Goal: Task Accomplishment & Management: Complete application form

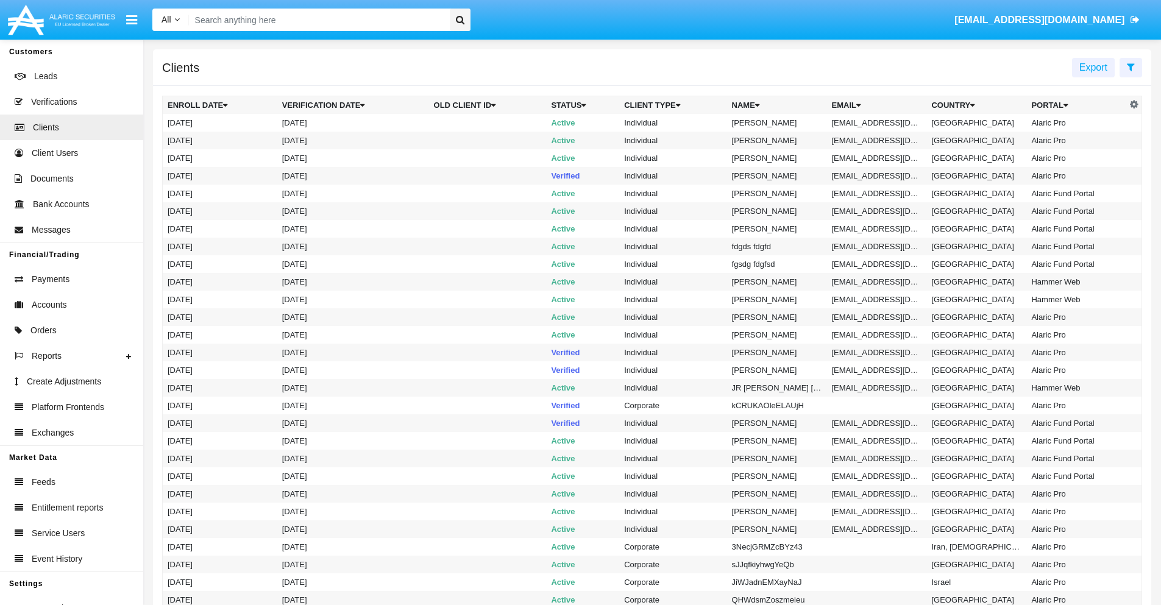
click at [1131, 66] on icon at bounding box center [1131, 67] width 8 height 10
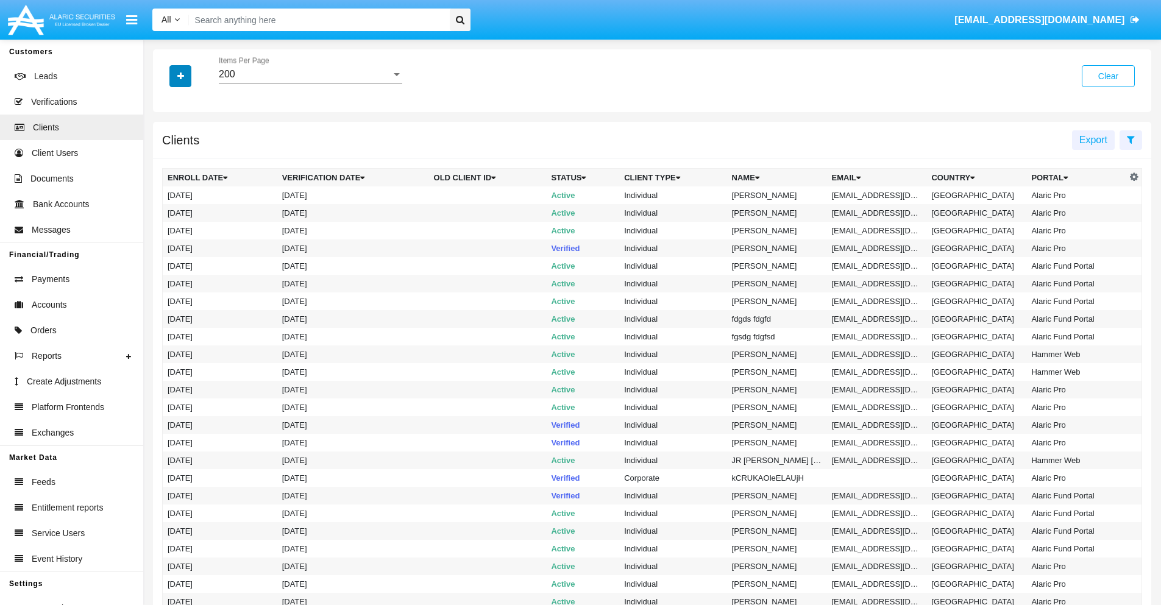
click at [180, 76] on icon "button" at bounding box center [180, 76] width 7 height 9
click at [190, 207] on span "Email" at bounding box center [189, 207] width 24 height 15
click at [168, 212] on input "Email" at bounding box center [167, 212] width 1 height 1
checkbox input "true"
click at [180, 76] on icon "button" at bounding box center [180, 76] width 7 height 9
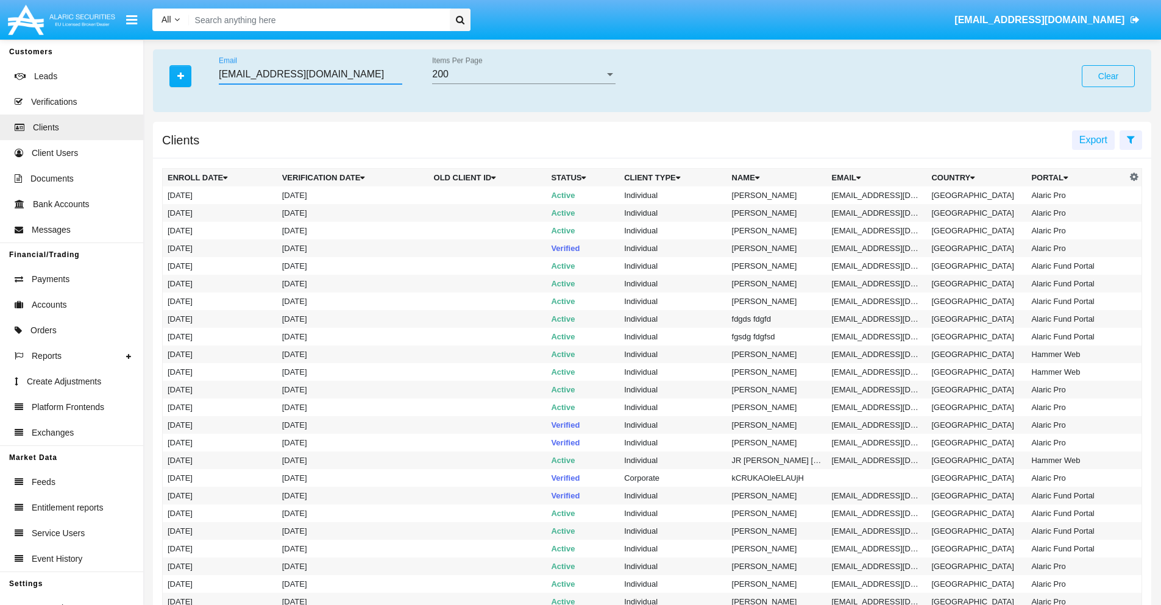
type input "[EMAIL_ADDRESS][DOMAIN_NAME]"
click at [882, 195] on td "[EMAIL_ADDRESS][DOMAIN_NAME]" at bounding box center [877, 196] width 100 height 18
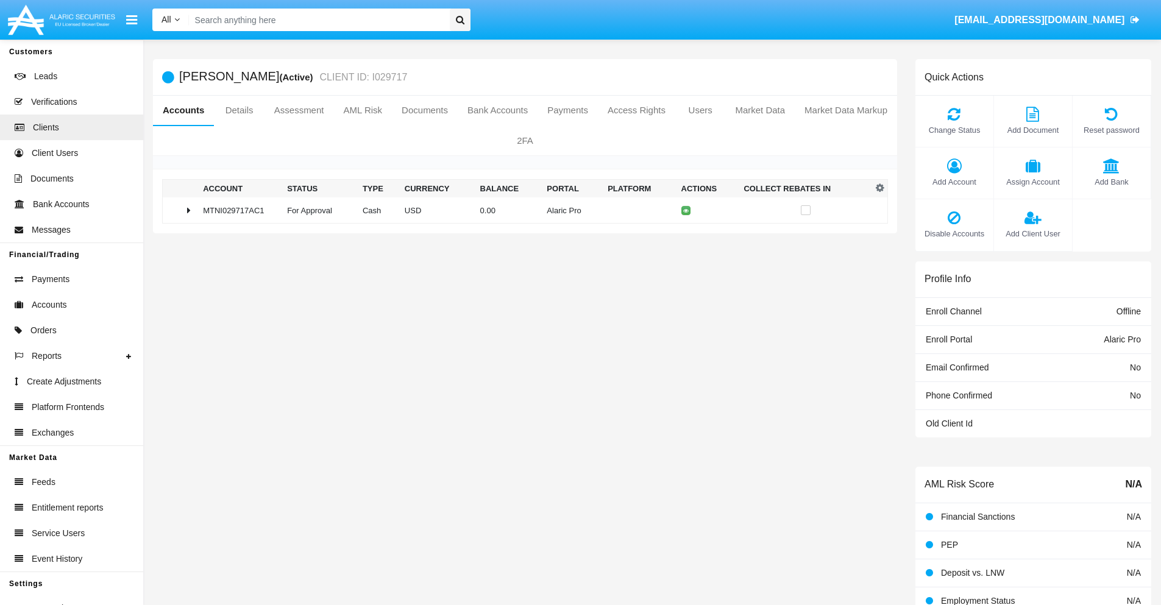
click at [1111, 182] on span "Add Bank" at bounding box center [1112, 182] width 66 height 12
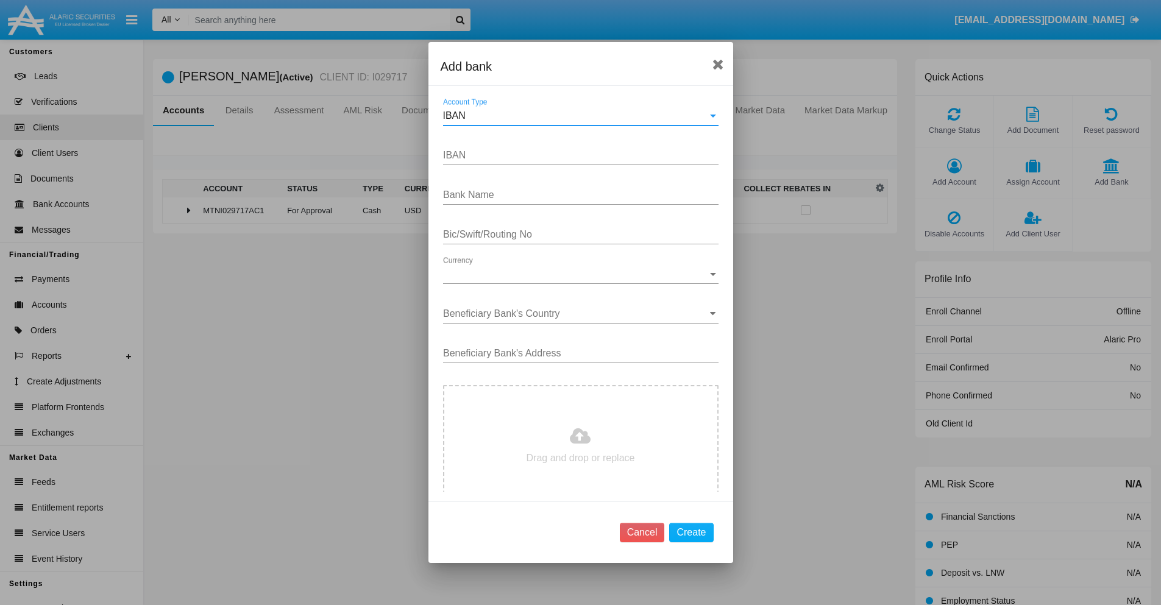
click at [576, 116] on div "IBAN" at bounding box center [575, 115] width 265 height 11
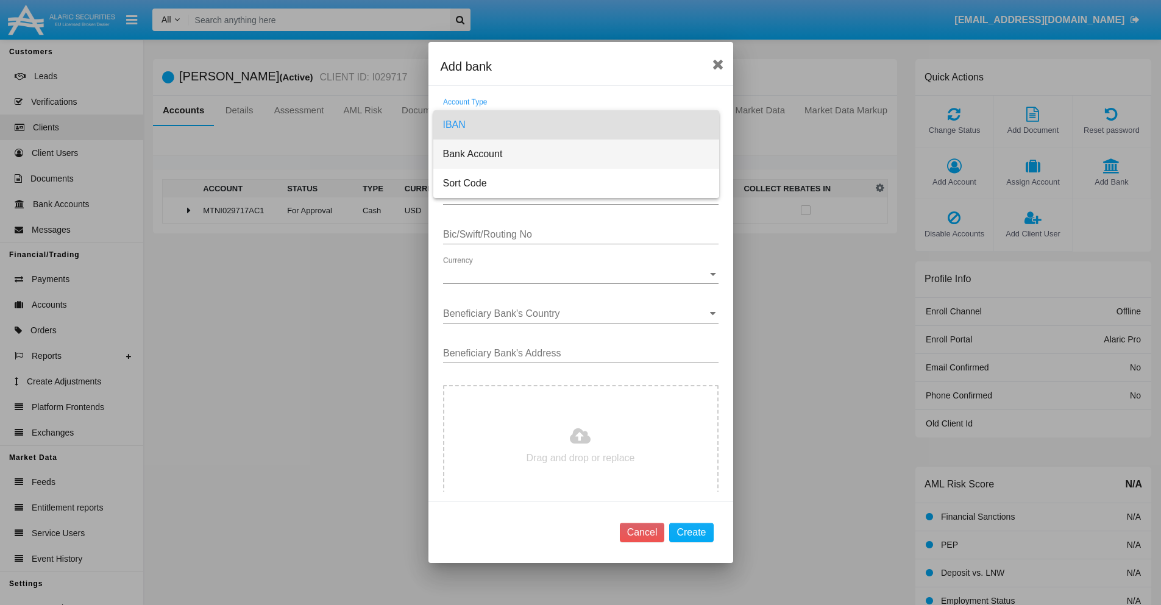
click at [576, 154] on span "Bank Account" at bounding box center [576, 154] width 266 height 29
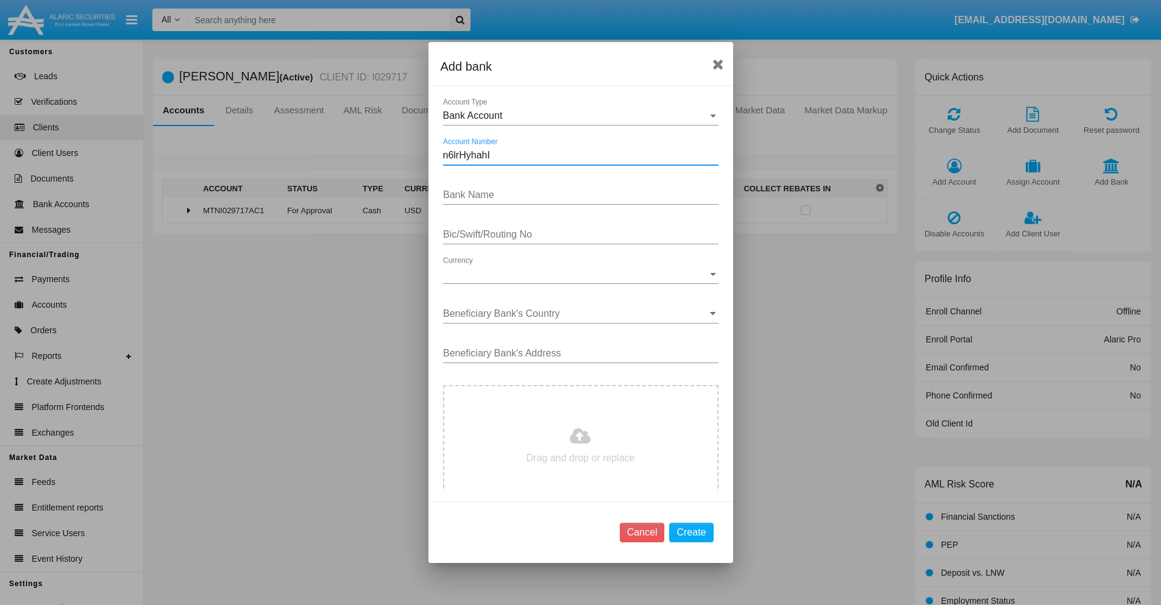
type input "n6lrHyhahI"
type input "bBFsYoedOgnINoz"
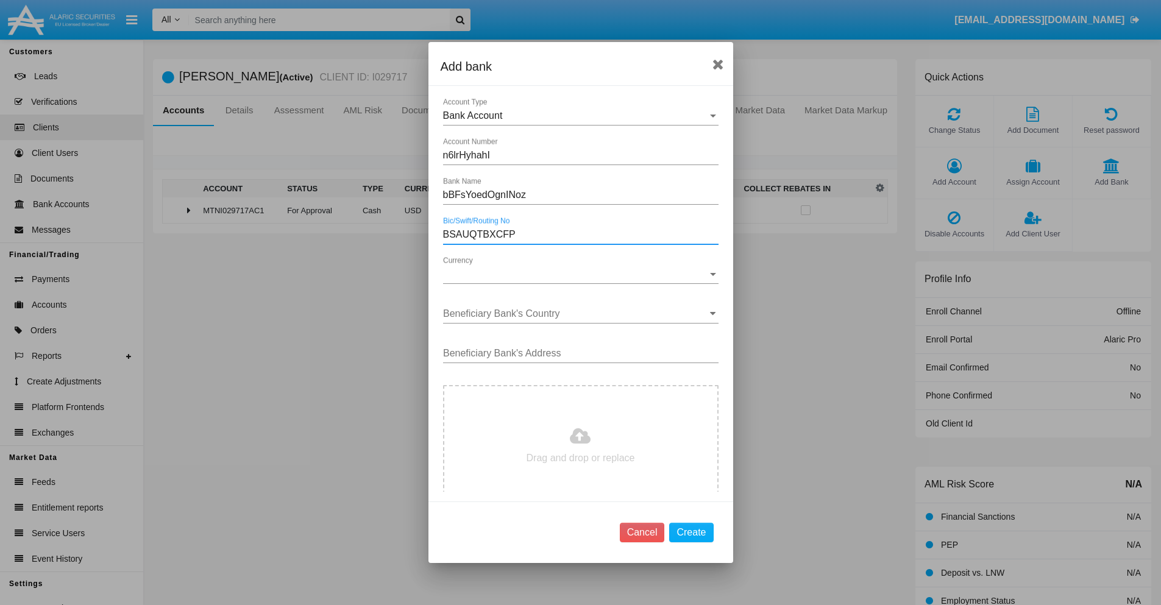
type input "BSAUQTBXCFP"
click at [576, 274] on span "Currency" at bounding box center [575, 274] width 265 height 11
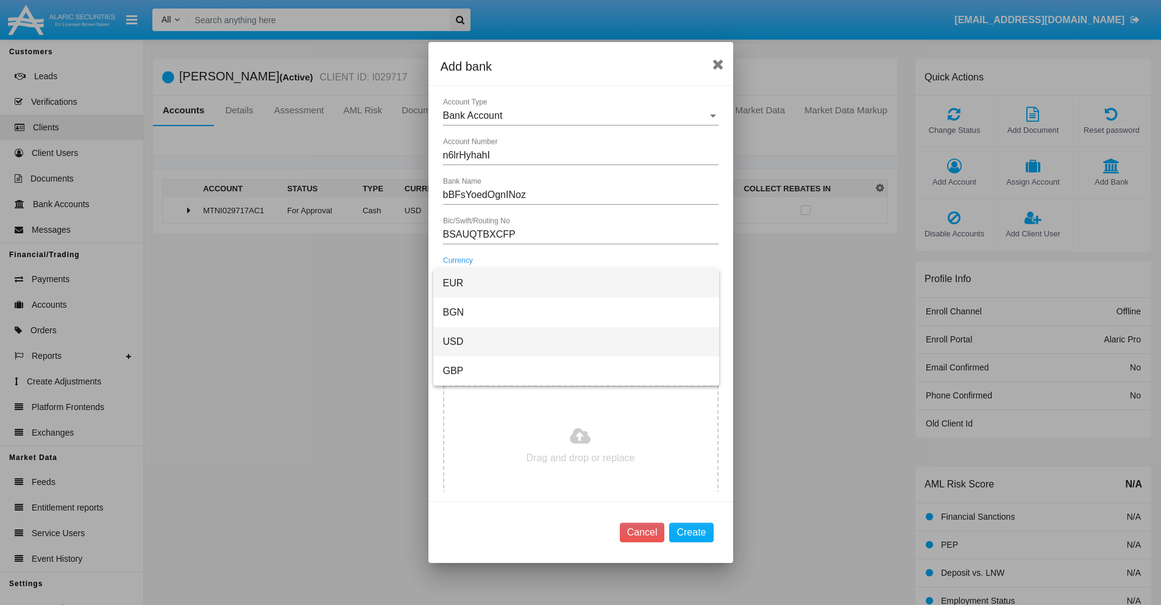
click at [576, 342] on span "USD" at bounding box center [576, 341] width 266 height 29
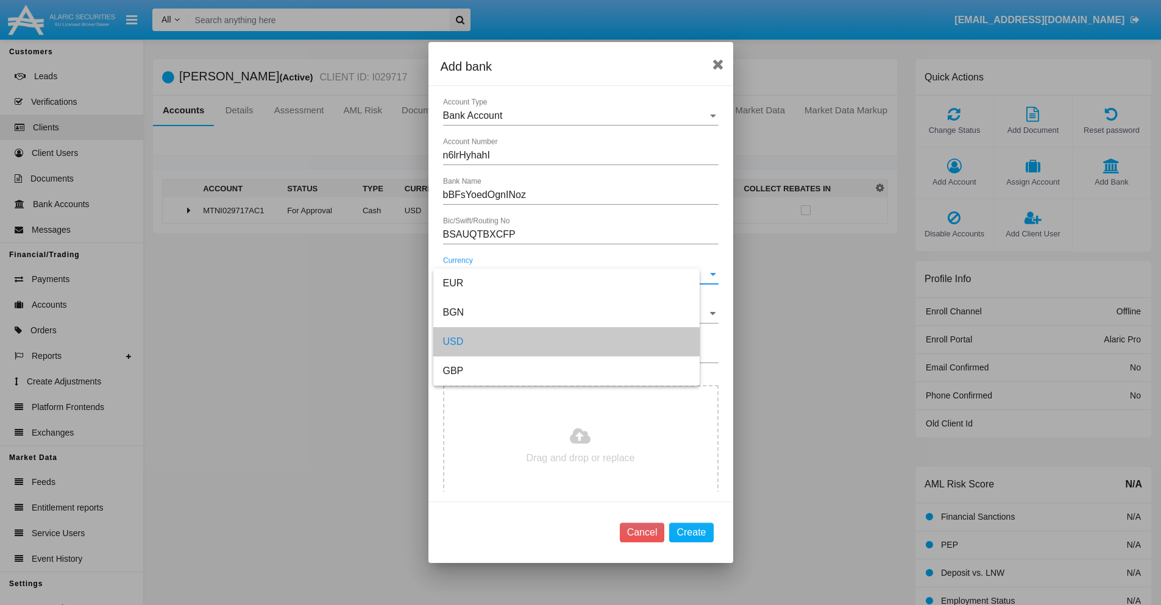
click at [576, 314] on input "Beneficiary Bank's Country" at bounding box center [581, 313] width 276 height 11
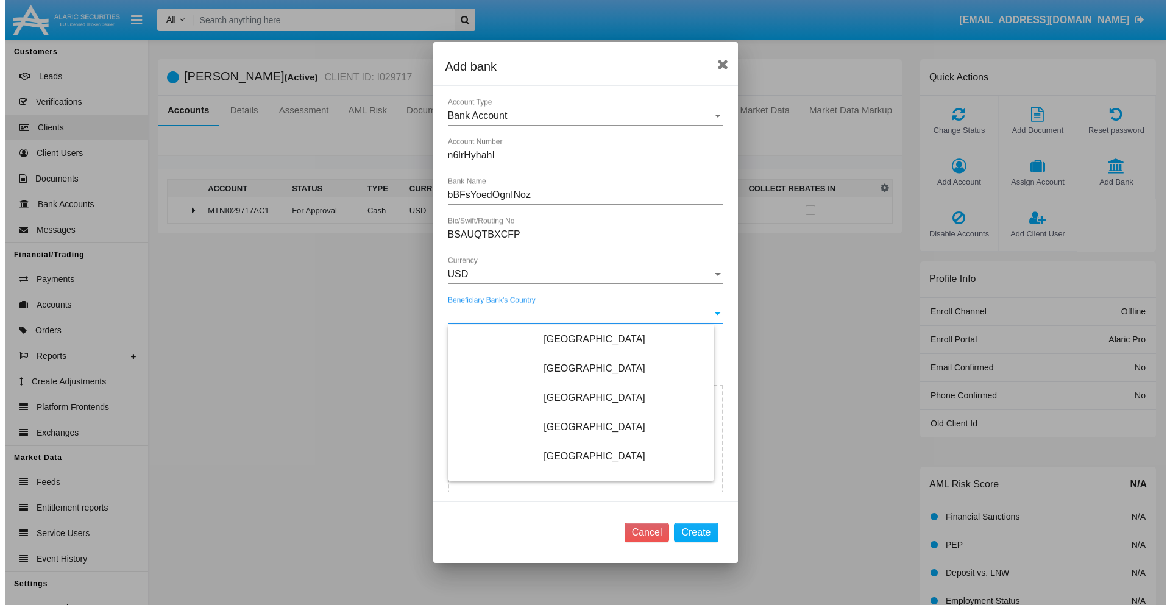
scroll to position [5433, 0]
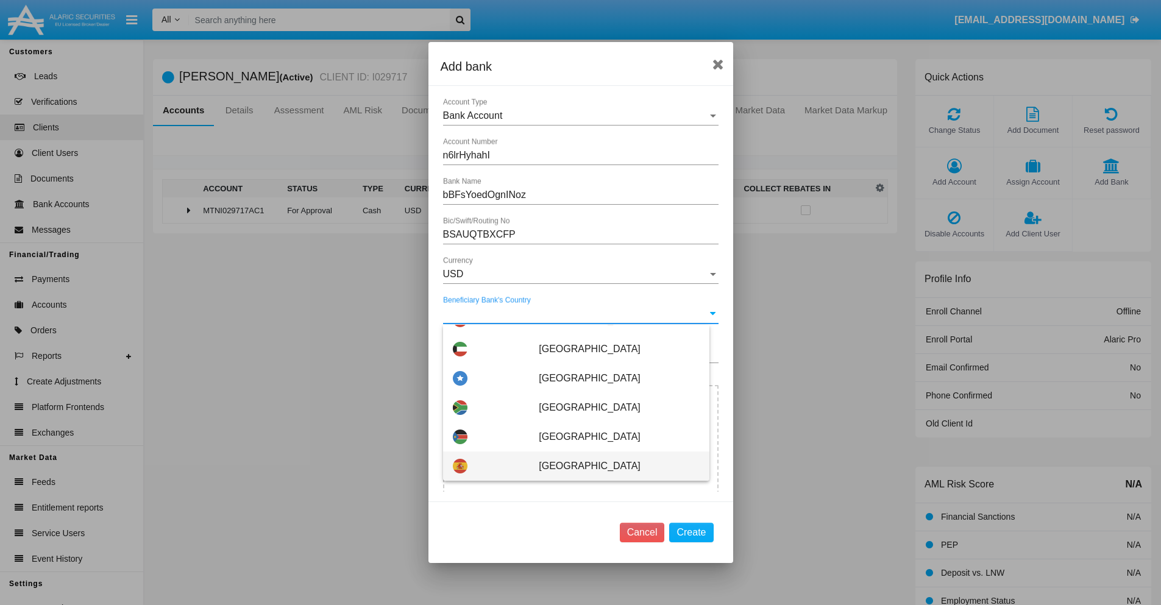
click at [613, 466] on span "Spain" at bounding box center [619, 466] width 160 height 29
type input "Spain"
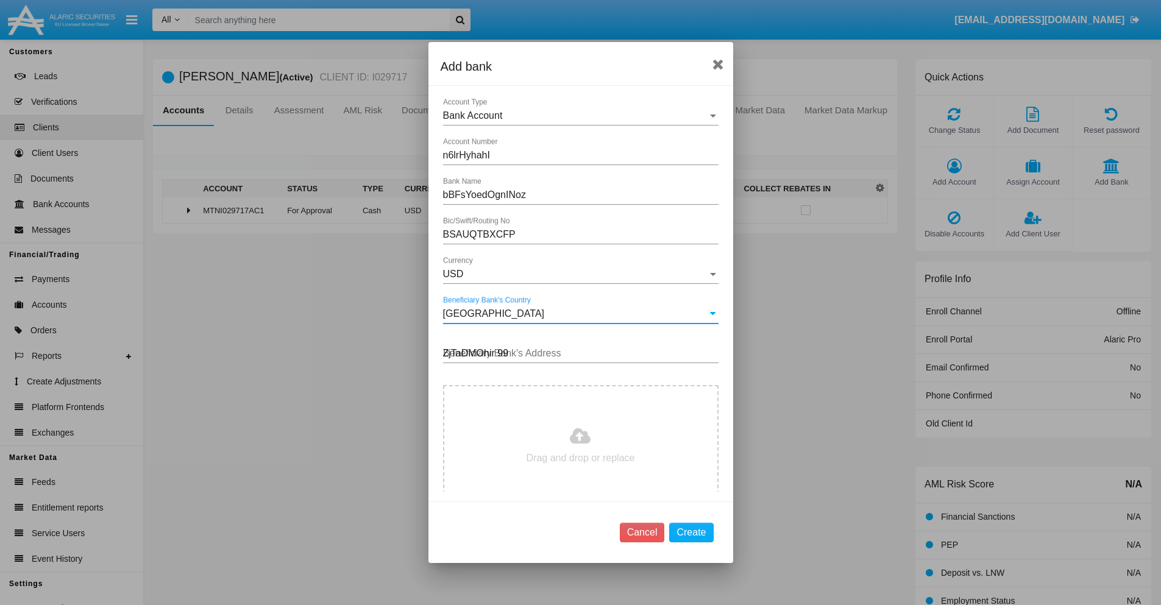
type input "ZjTaDMOhir 998"
type input "C:\fakepath\bank-statement.png"
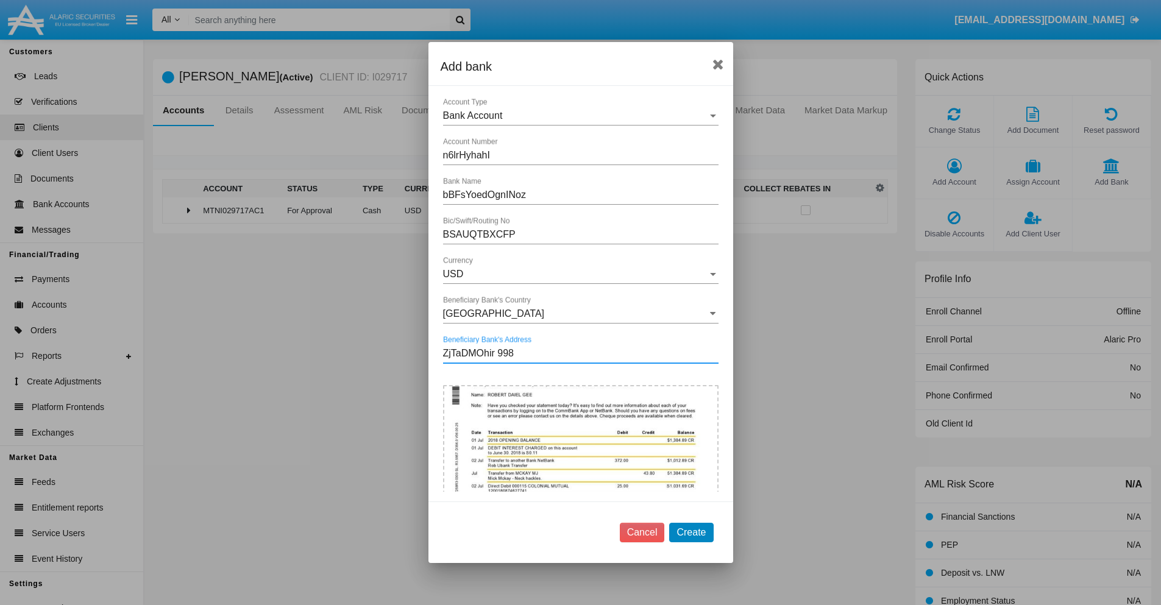
click at [691, 532] on button "Create" at bounding box center [691, 533] width 44 height 20
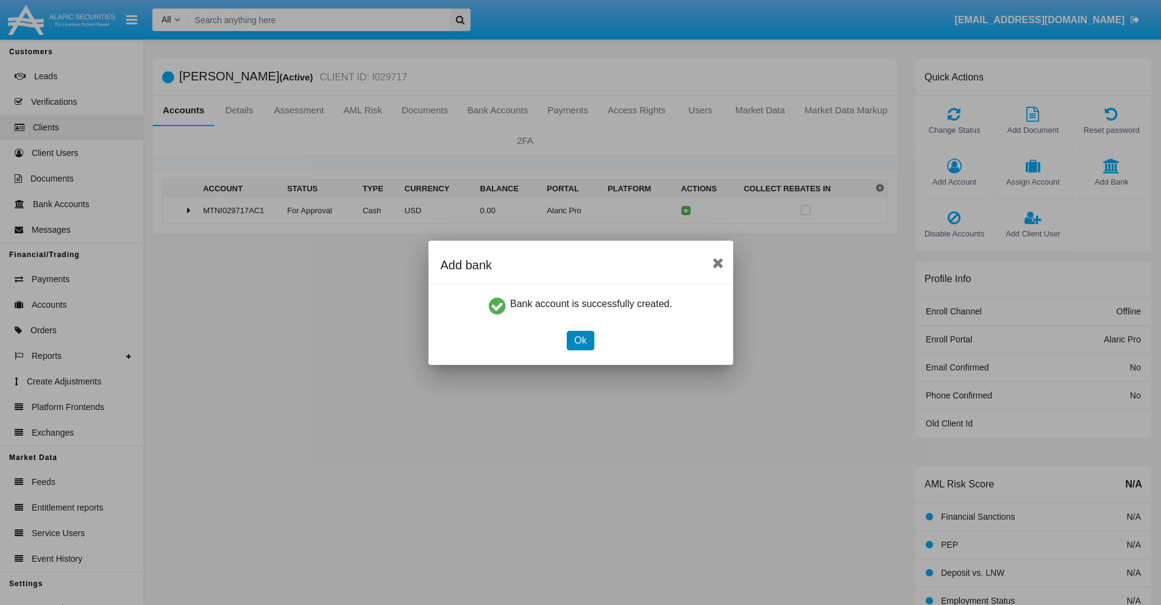
click at [580, 340] on button "Ok" at bounding box center [580, 341] width 27 height 20
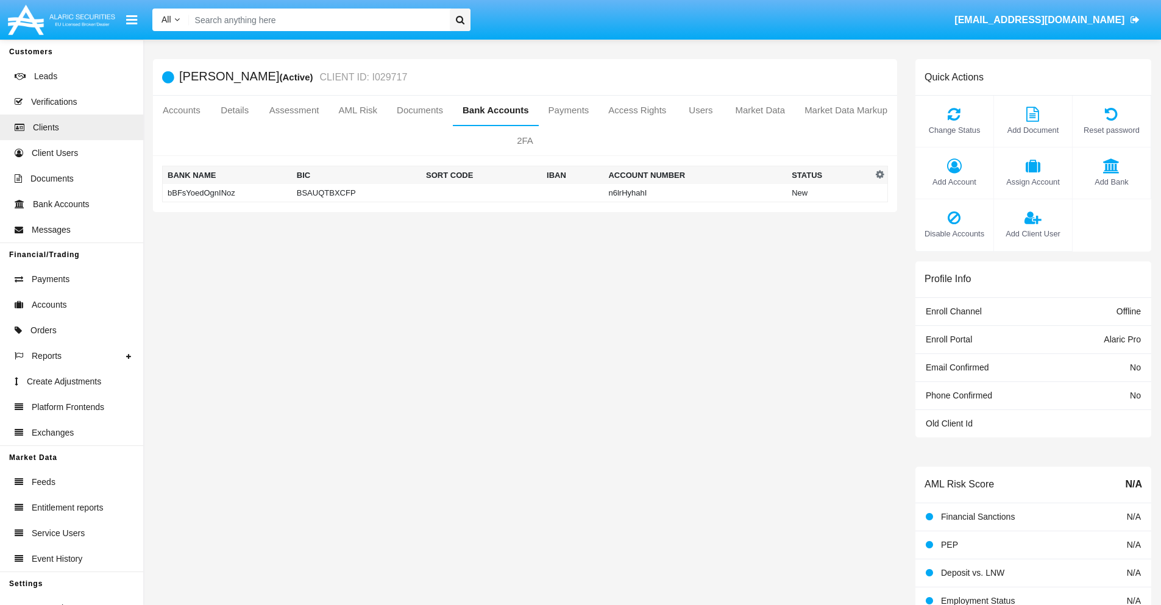
click at [227, 193] on td "bBFsYoedOgnINoz" at bounding box center [227, 193] width 129 height 18
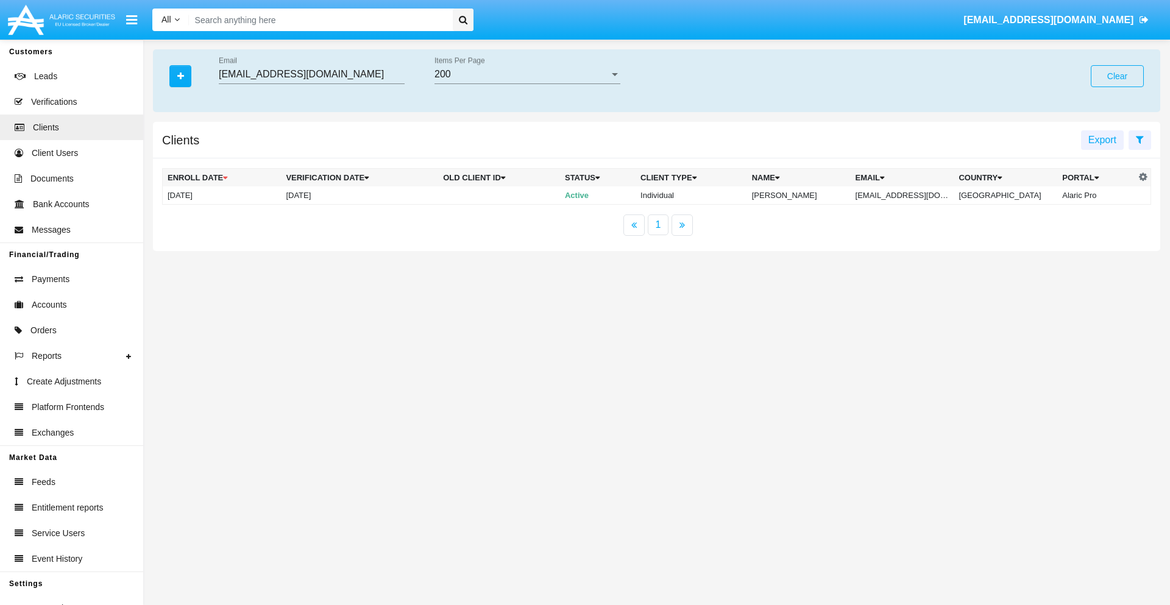
click at [1117, 76] on button "Clear" at bounding box center [1117, 76] width 53 height 22
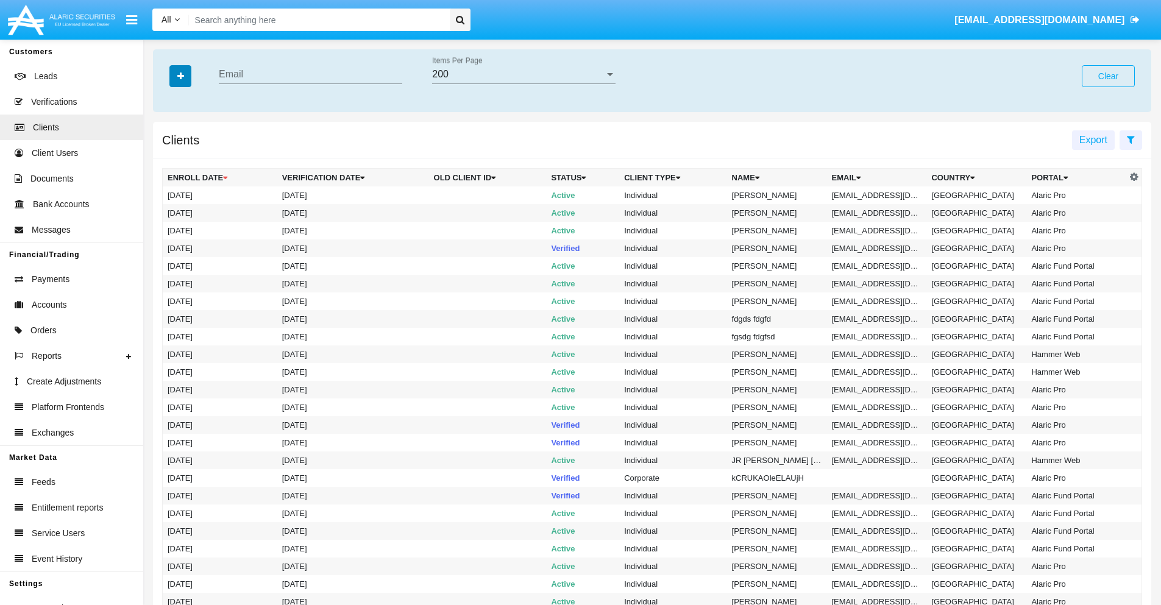
click at [180, 76] on icon "button" at bounding box center [180, 76] width 7 height 9
type input "[EMAIL_ADDRESS][DOMAIN_NAME]"
click at [882, 195] on td "[EMAIL_ADDRESS][DOMAIN_NAME]" at bounding box center [877, 196] width 100 height 18
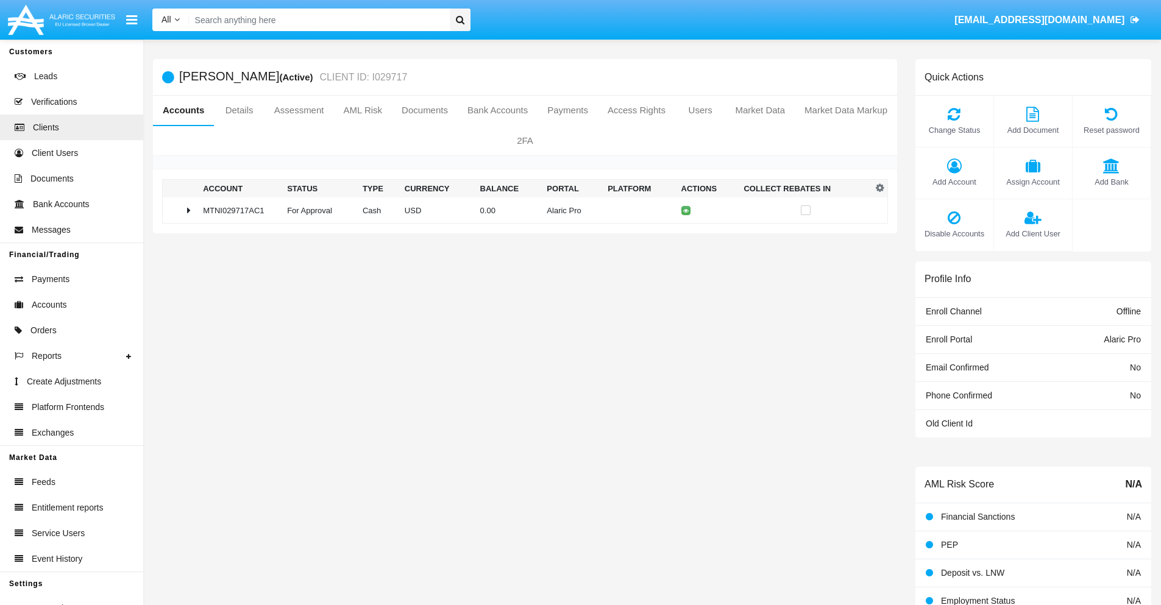
click at [1111, 182] on span "Add Bank" at bounding box center [1112, 182] width 66 height 12
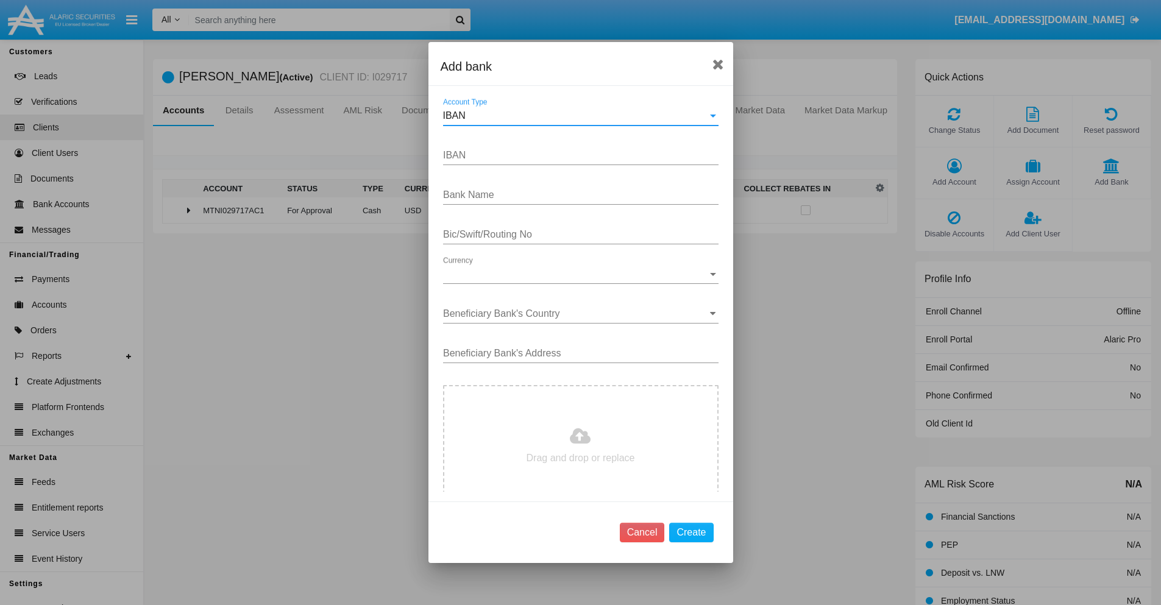
click at [576, 116] on div "IBAN" at bounding box center [575, 115] width 265 height 11
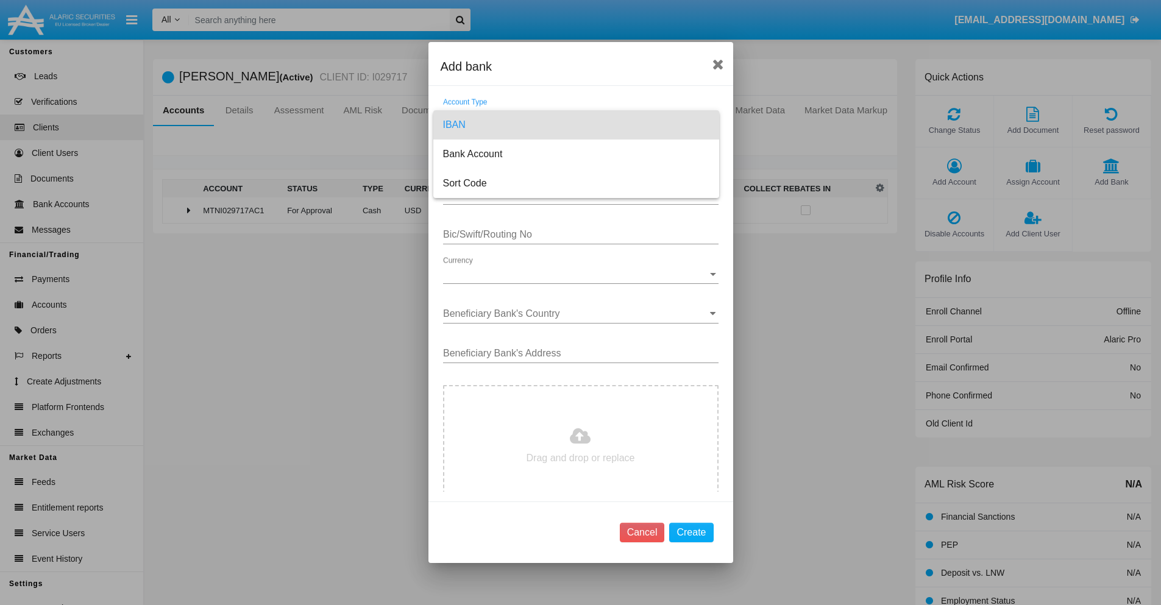
click at [576, 125] on span "IBAN" at bounding box center [576, 124] width 266 height 29
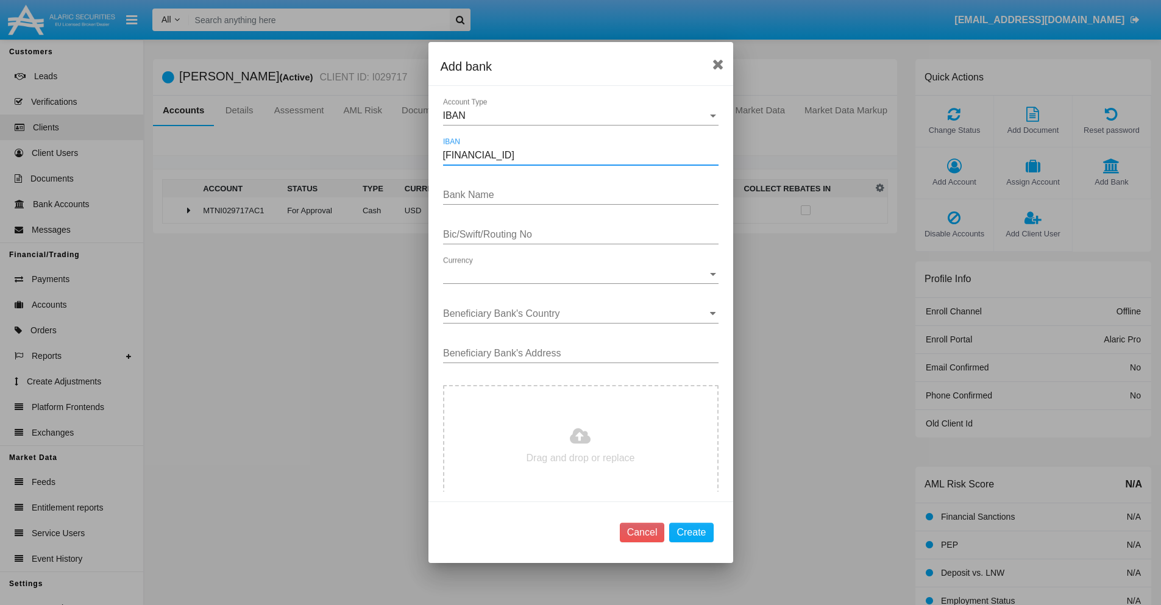
type input "DE31500105175143186793"
type input "OYFLMRoOcYmJWdD"
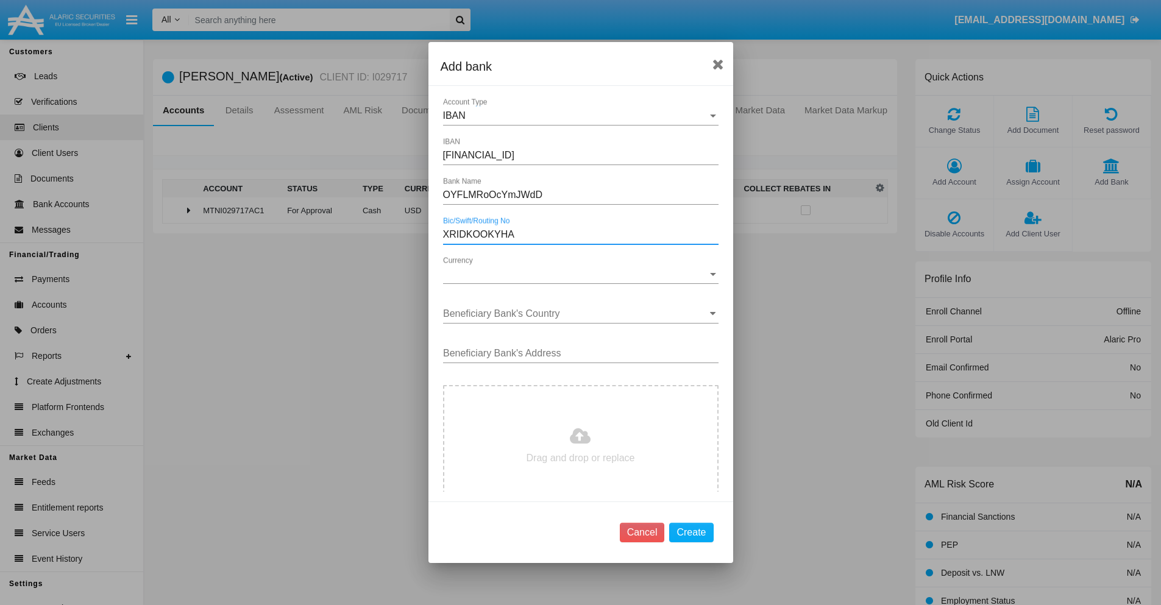
type input "XRIDKOOKYHA"
click at [576, 274] on span "Currency" at bounding box center [575, 274] width 265 height 11
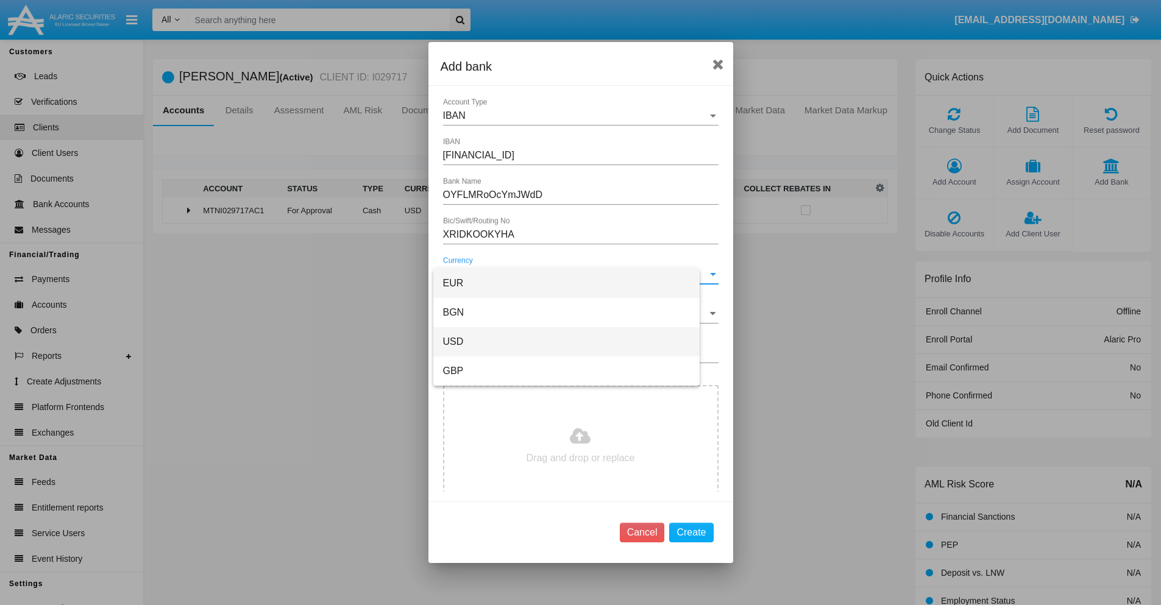
click at [576, 342] on span "USD" at bounding box center [566, 341] width 247 height 29
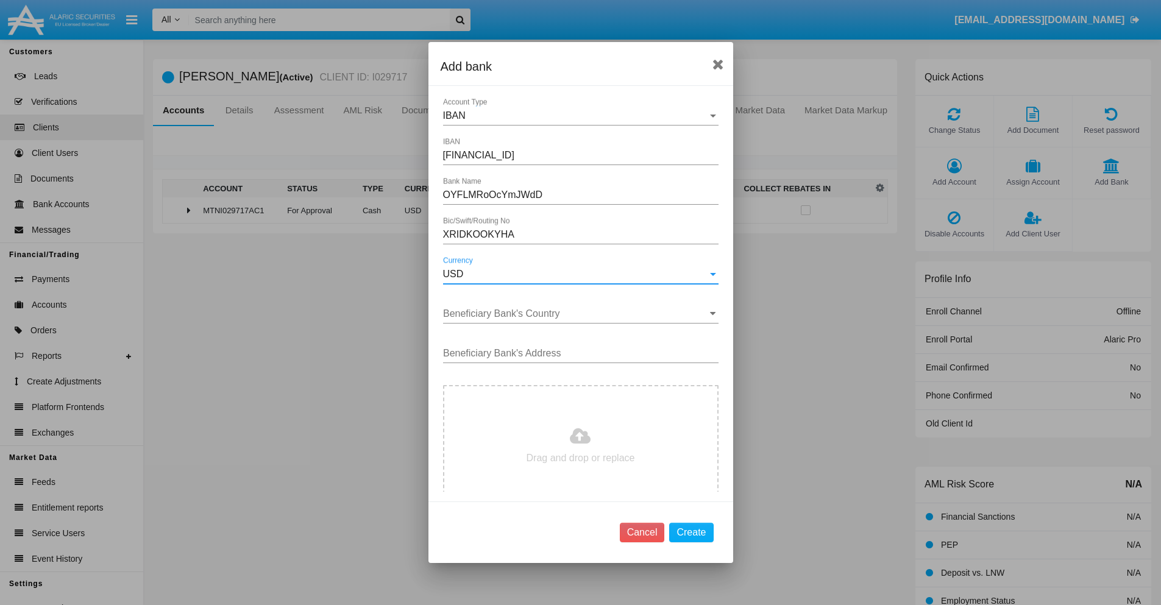
click at [576, 314] on input "Beneficiary Bank's Country" at bounding box center [581, 313] width 276 height 11
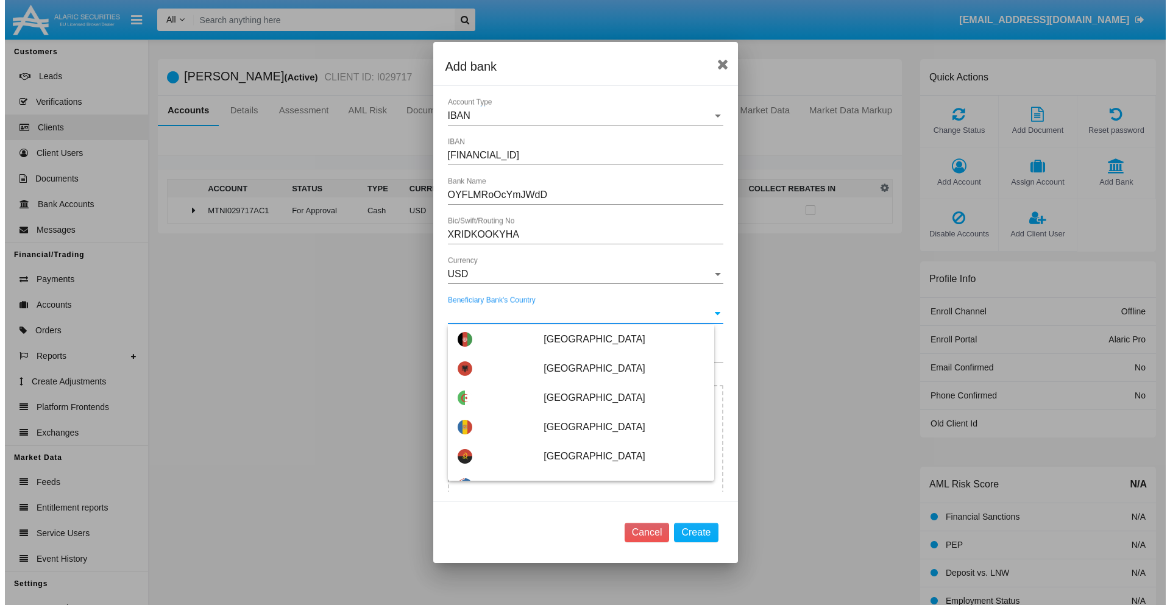
scroll to position [2243, 0]
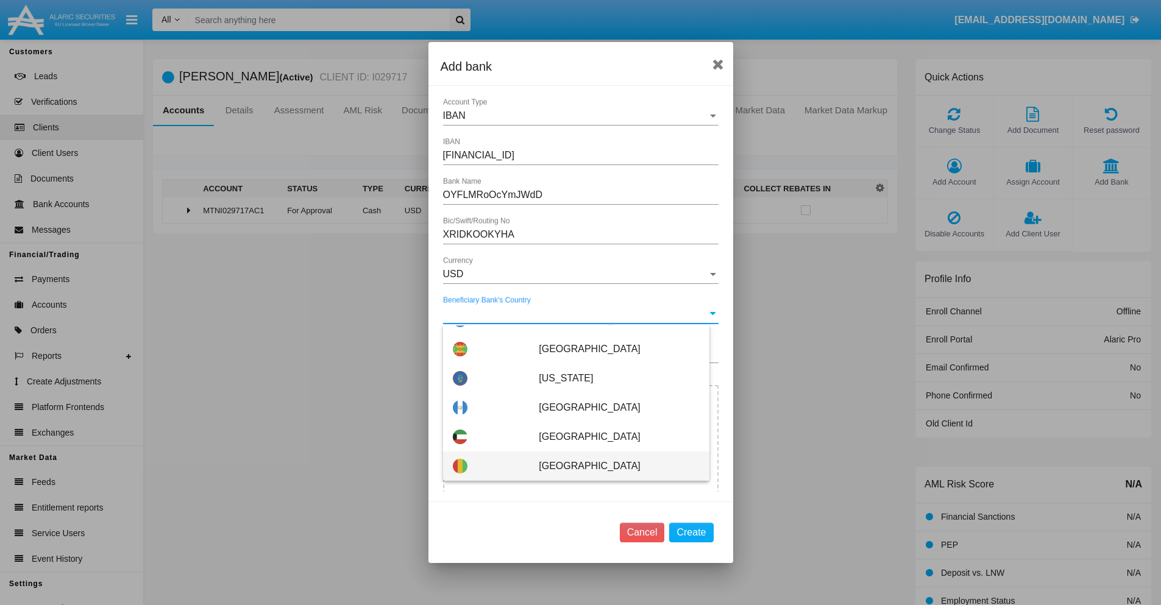
click at [613, 466] on span "Guinea" at bounding box center [619, 466] width 160 height 29
type input "Guinea"
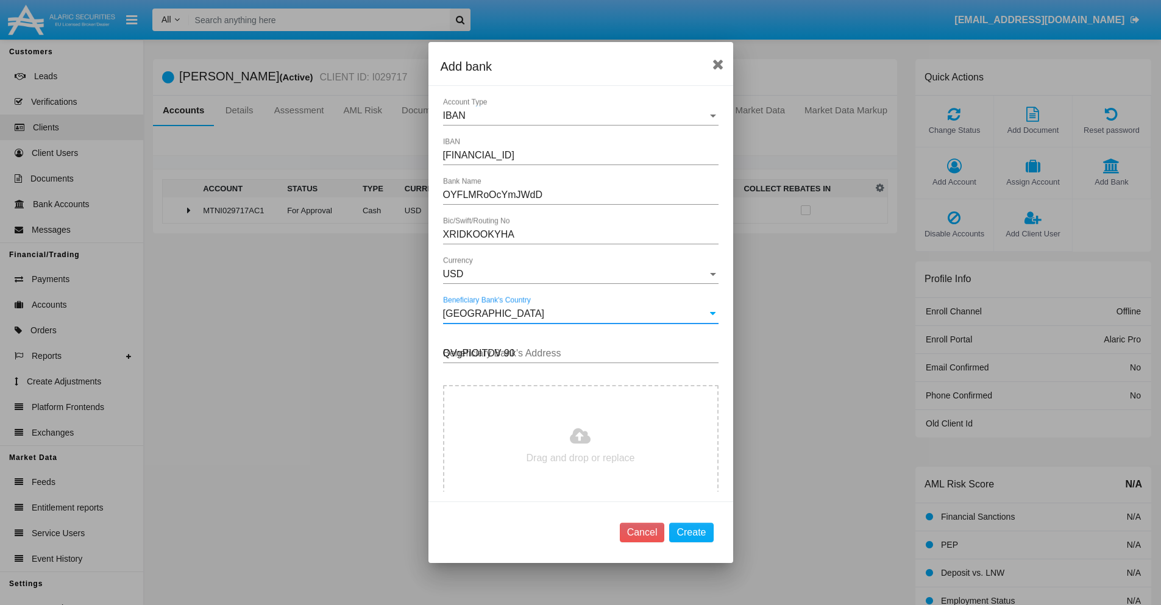
type input "QVgPIOITDV 908"
type input "C:\fakepath\bank-statement.png"
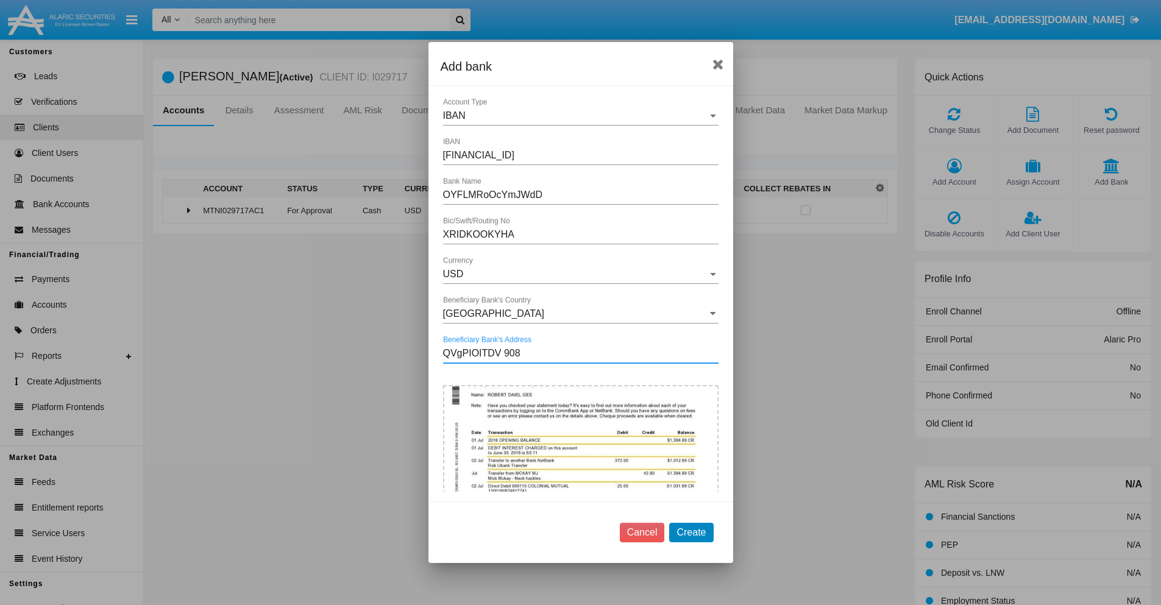
click at [691, 532] on button "Create" at bounding box center [691, 533] width 44 height 20
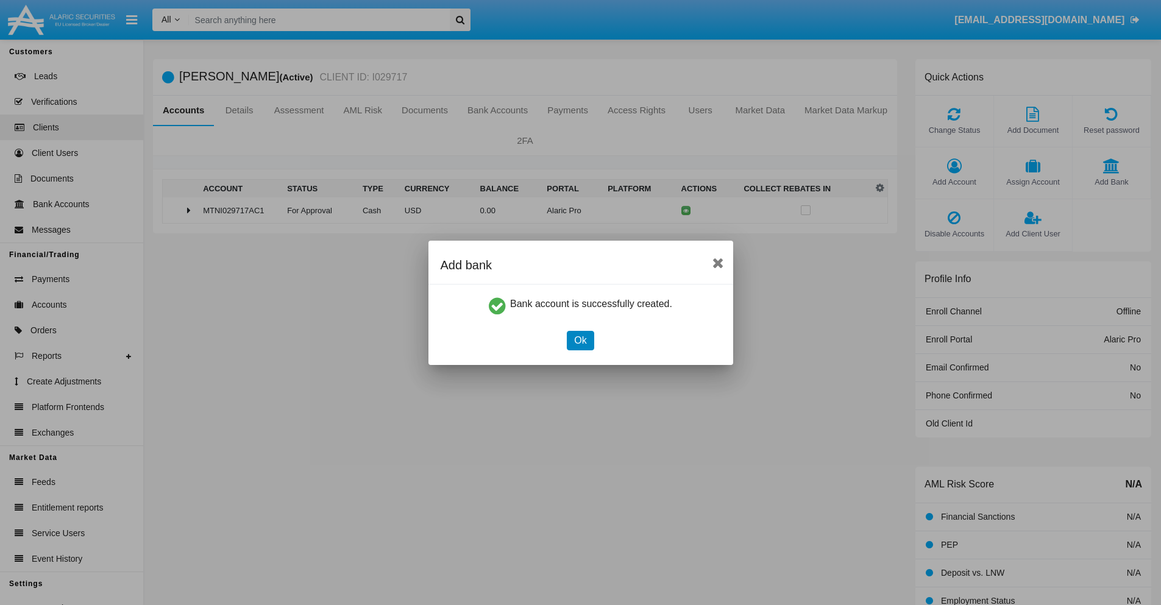
click at [580, 340] on button "Ok" at bounding box center [580, 341] width 27 height 20
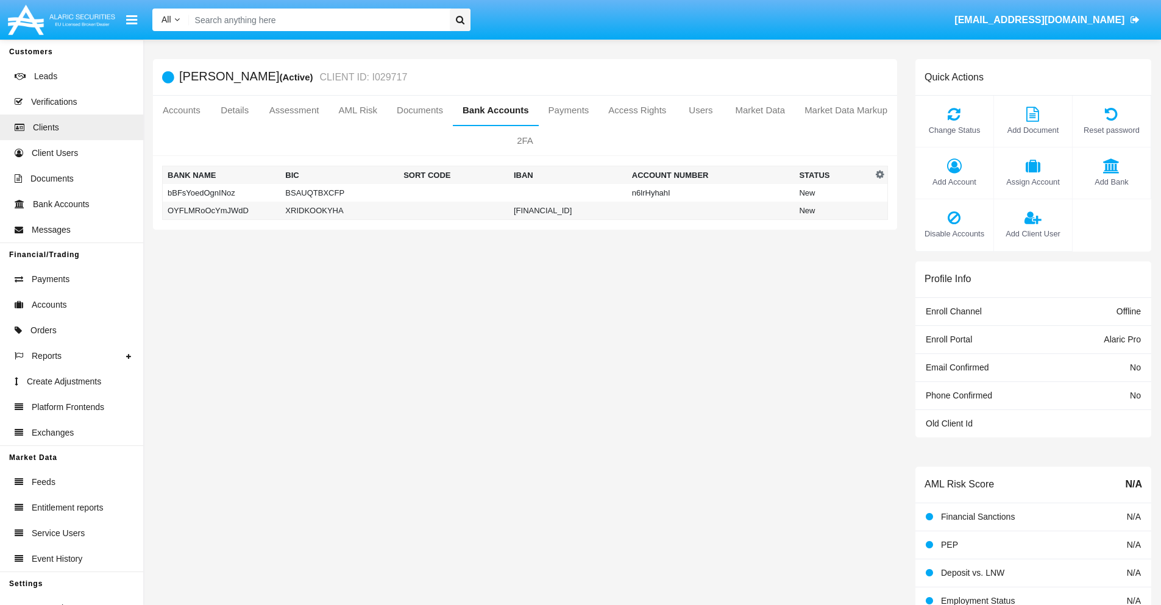
click at [221, 210] on td "OYFLMRoOcYmJWdD" at bounding box center [222, 211] width 118 height 18
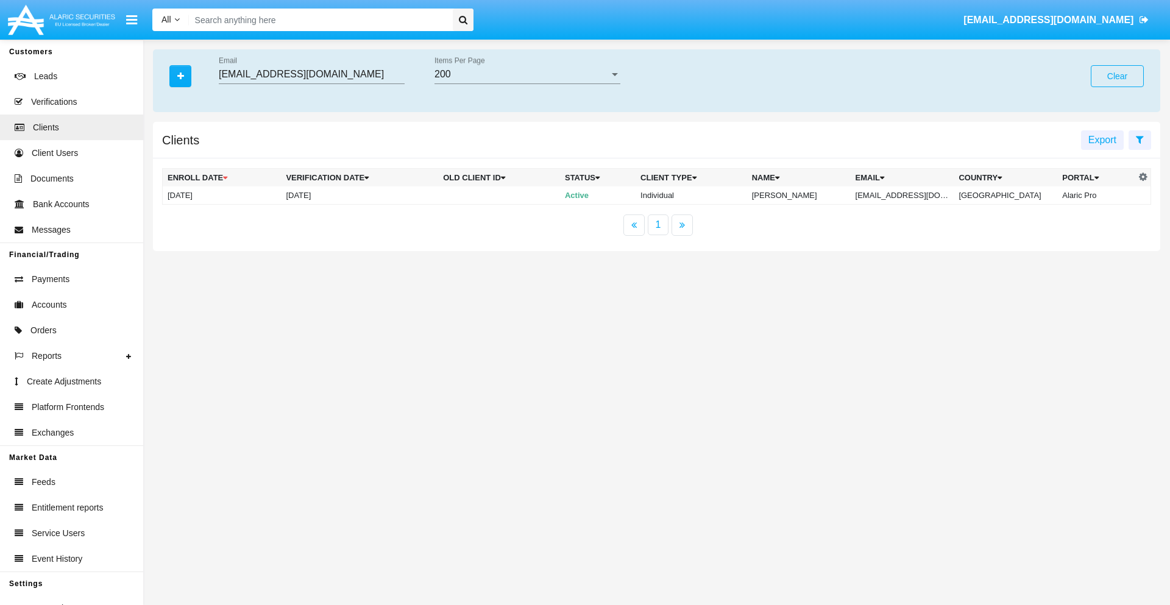
click at [1117, 76] on button "Clear" at bounding box center [1117, 76] width 53 height 22
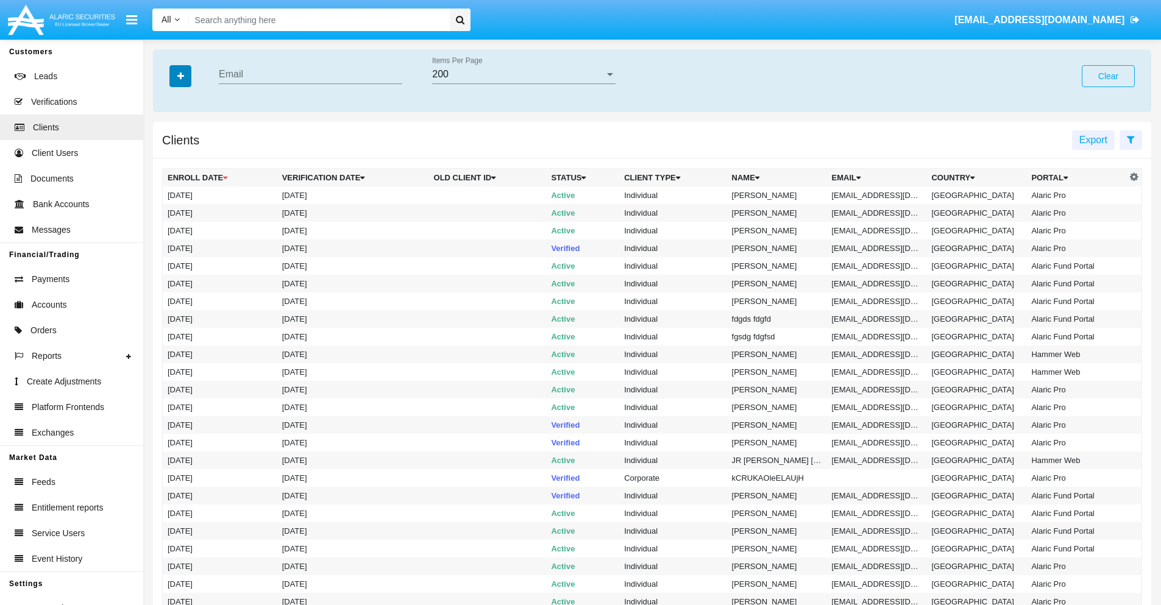
click at [180, 76] on icon "button" at bounding box center [180, 76] width 7 height 9
type input "[EMAIL_ADDRESS][DOMAIN_NAME]"
click at [882, 195] on td "[EMAIL_ADDRESS][DOMAIN_NAME]" at bounding box center [877, 196] width 100 height 18
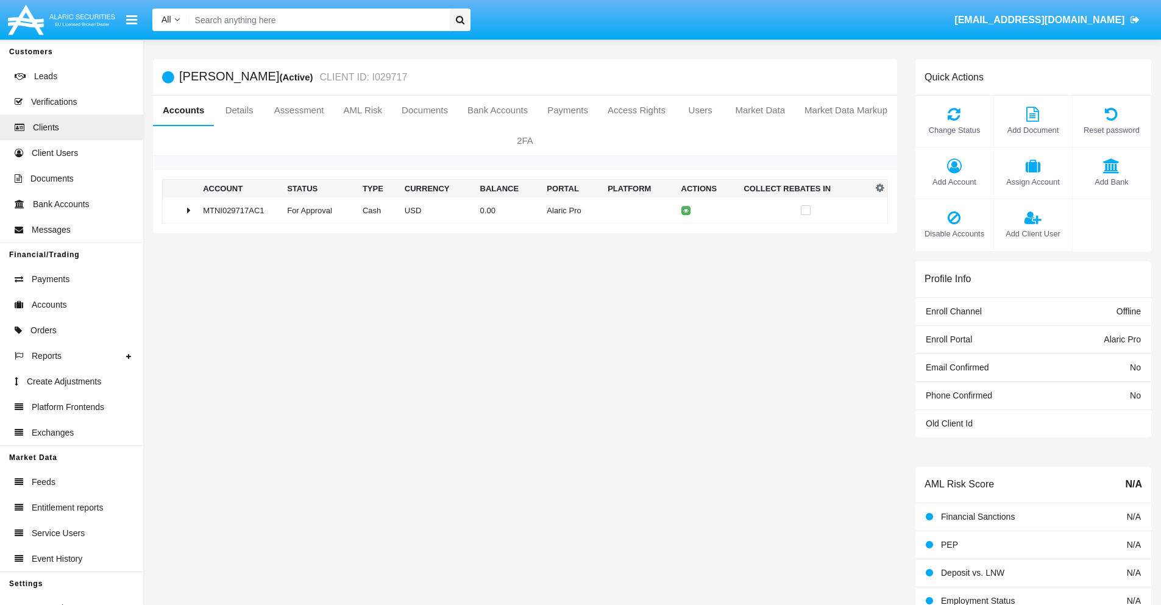
click at [1111, 182] on span "Add Bank" at bounding box center [1112, 182] width 66 height 12
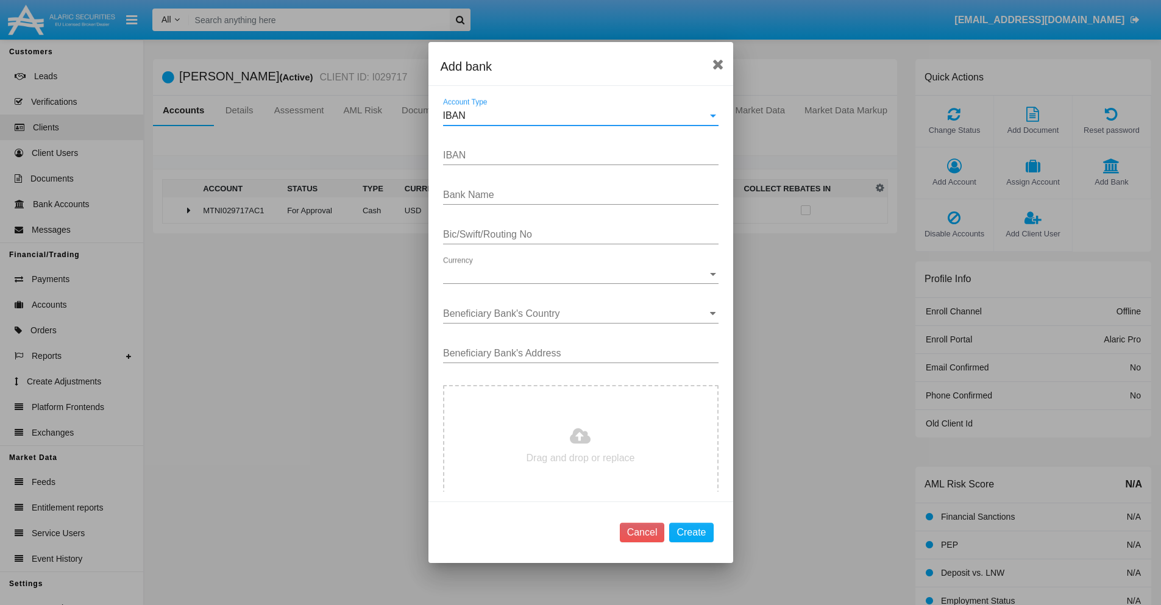
click at [576, 116] on div "IBAN" at bounding box center [575, 115] width 265 height 11
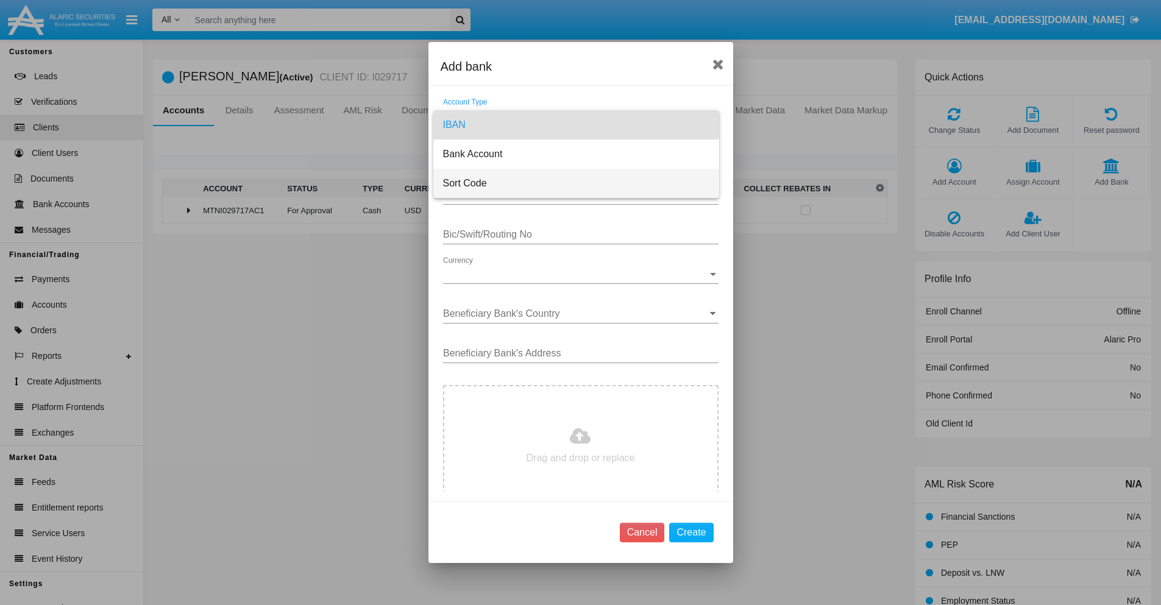
click at [576, 183] on span "Sort Code" at bounding box center [576, 183] width 266 height 29
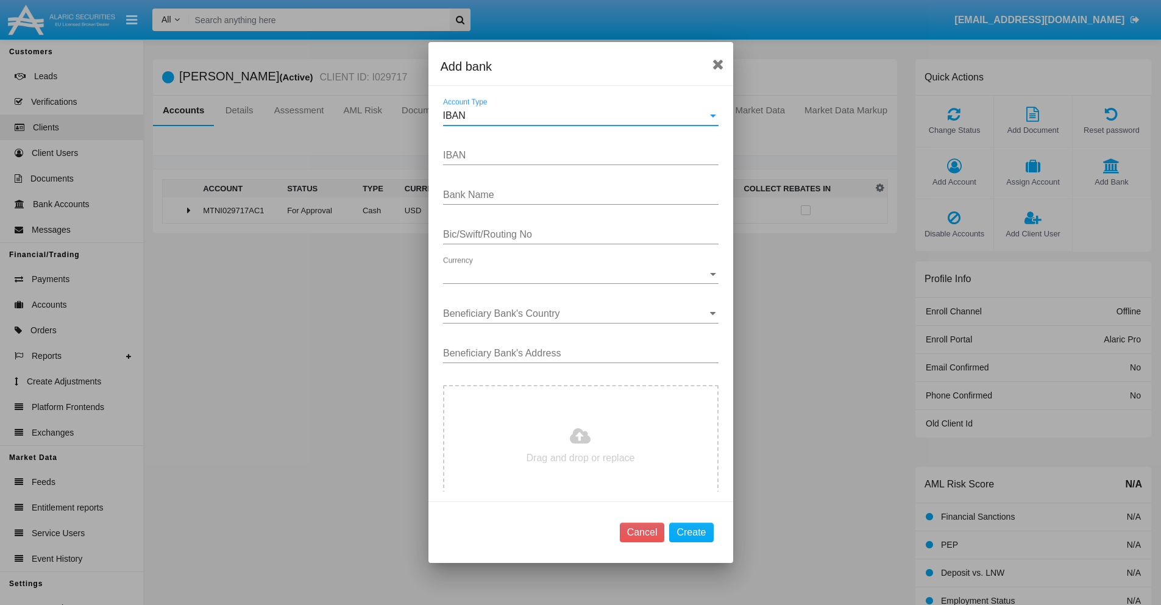
type input "United Kingdom"
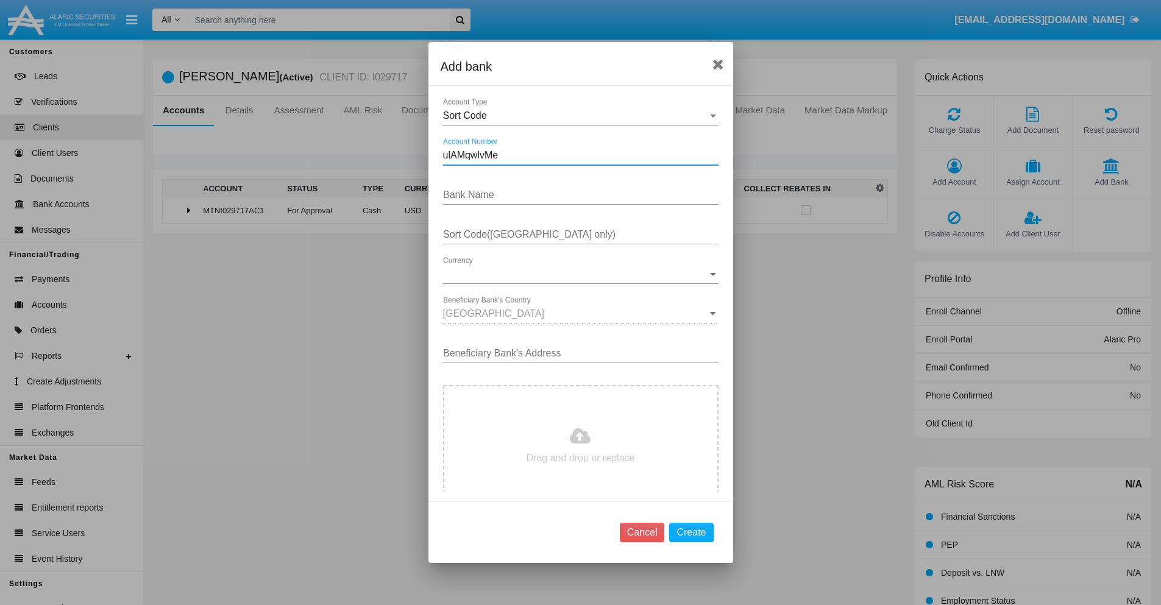
type input "ulAMqwlvMe"
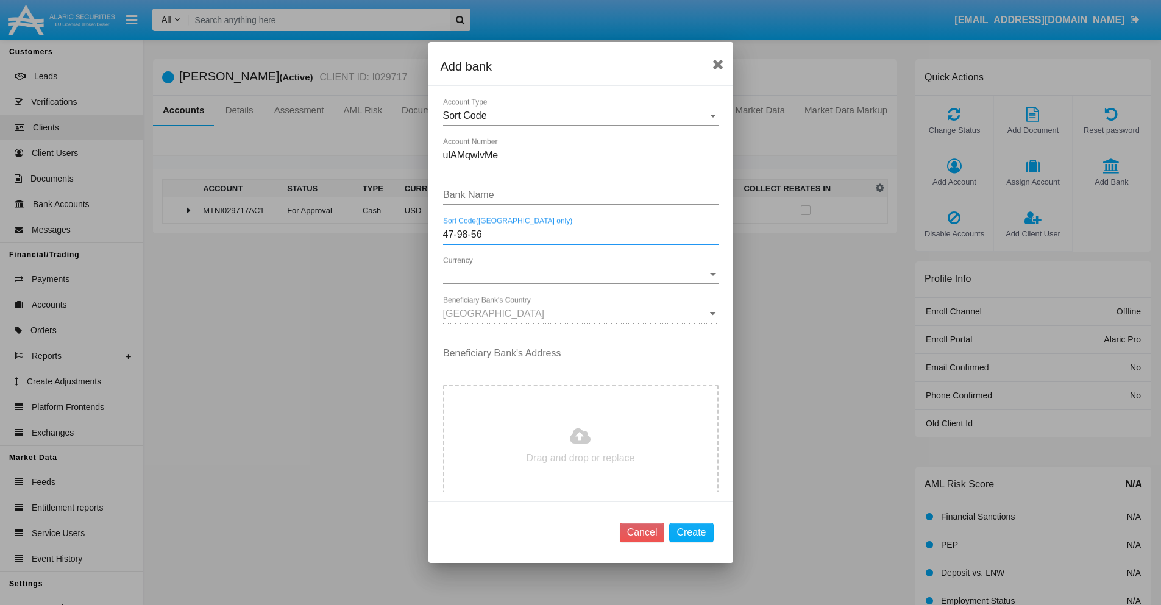
type input "47-98-56"
type input "KUopIUYIyImkxeJ"
click at [576, 274] on span "Currency" at bounding box center [575, 274] width 265 height 11
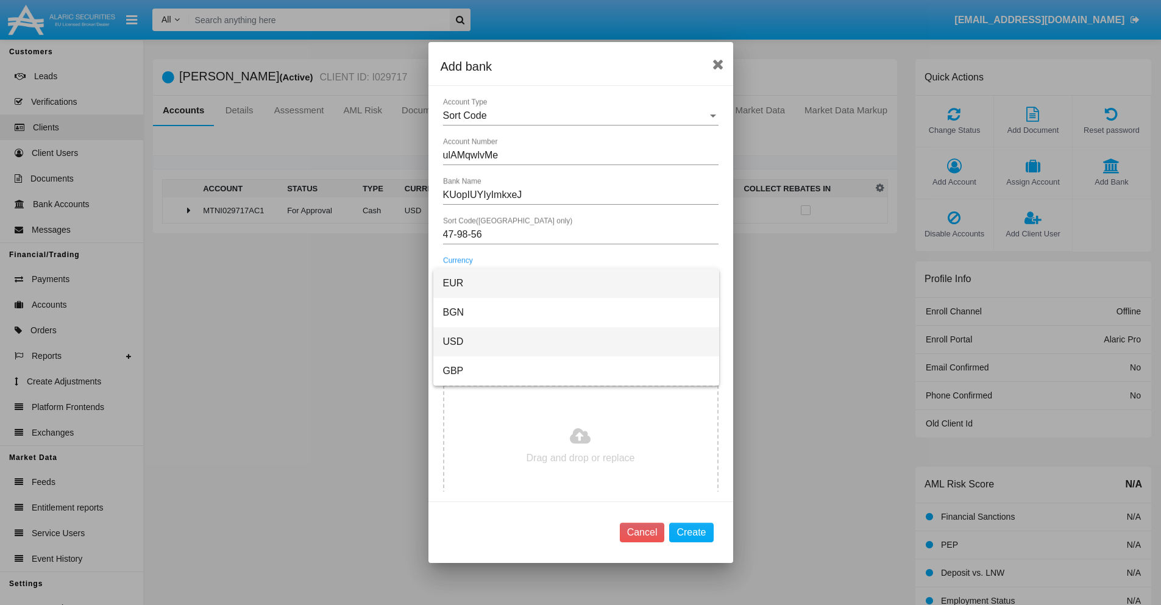
click at [576, 342] on span "USD" at bounding box center [576, 341] width 266 height 29
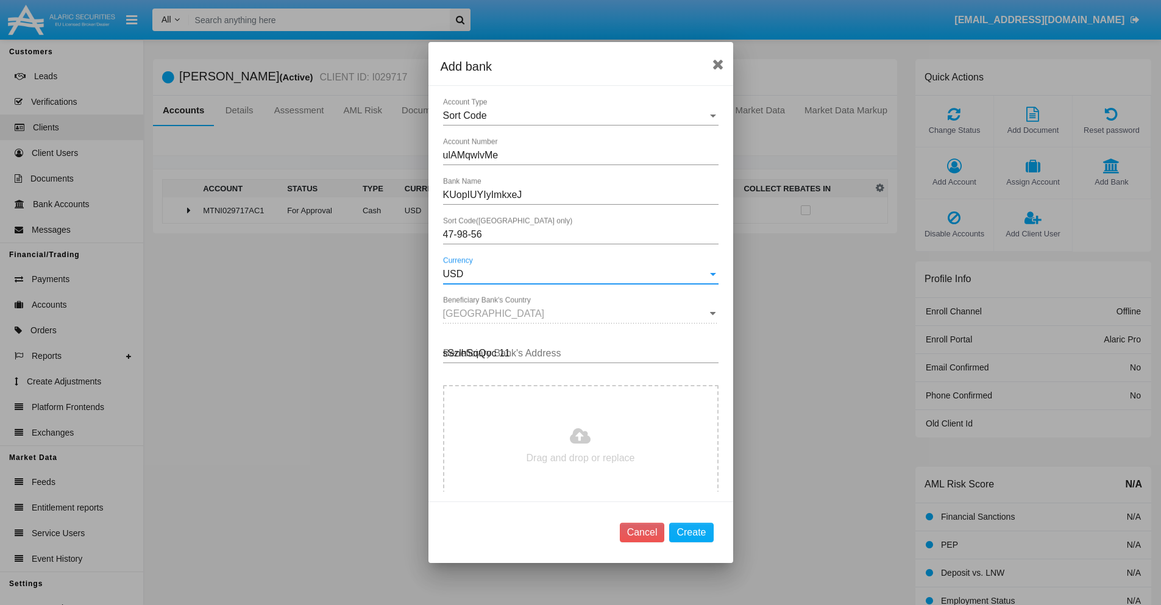
type input "sSzlhSqQoc 113"
type input "C:\fakepath\bank-statement.png"
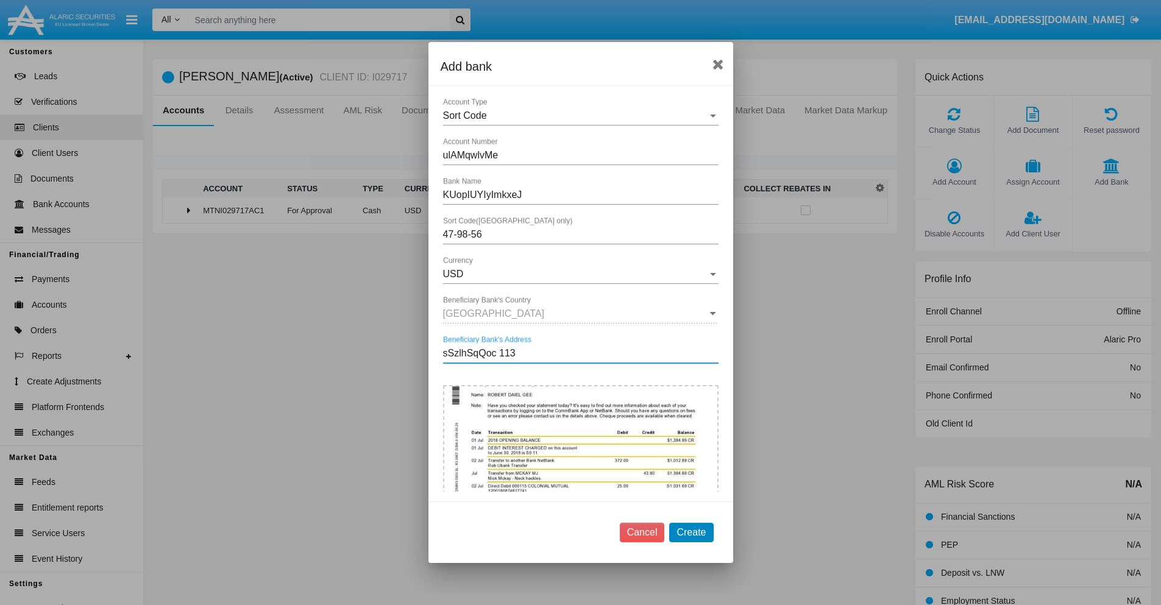
click at [691, 532] on button "Create" at bounding box center [691, 533] width 44 height 20
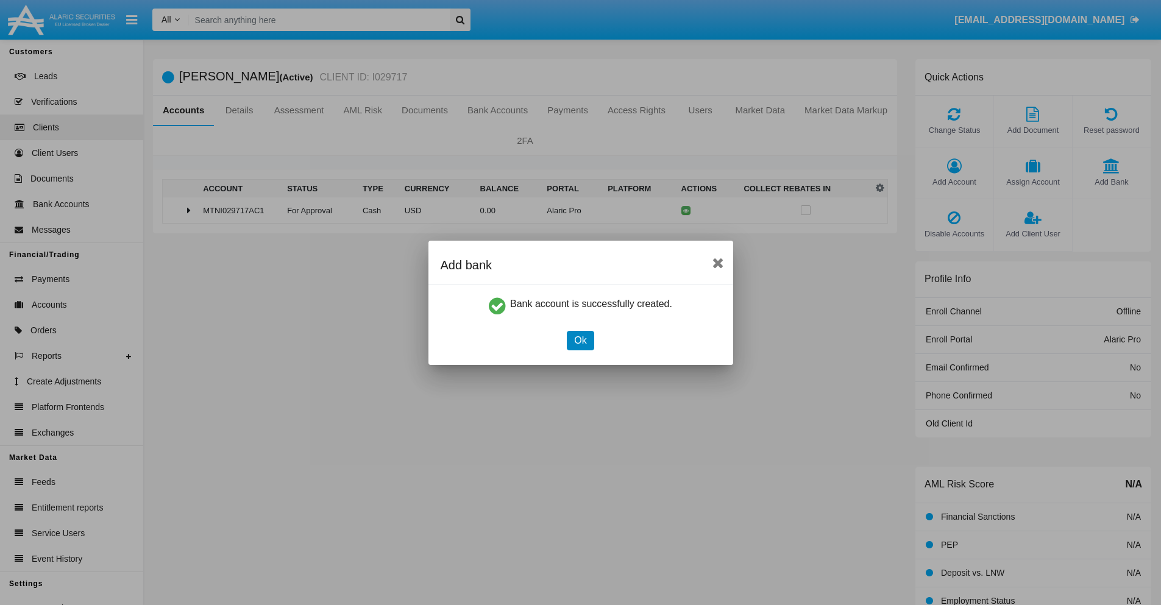
click at [580, 340] on button "Ok" at bounding box center [580, 341] width 27 height 20
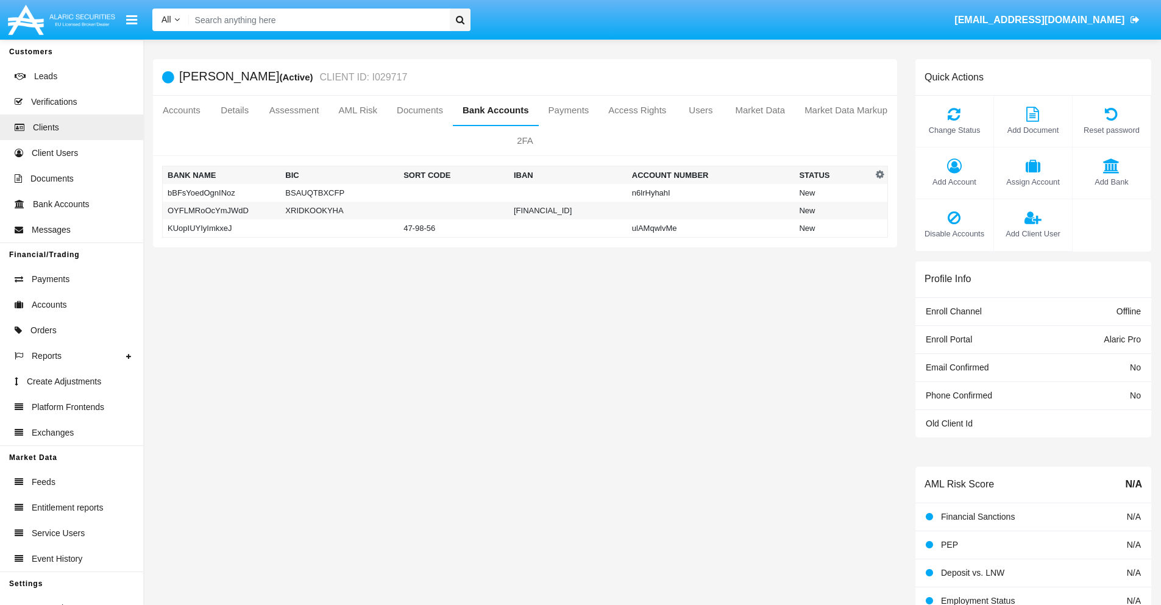
click at [221, 228] on td "KUopIUYIyImkxeJ" at bounding box center [222, 228] width 118 height 18
